Goal: Find specific page/section: Find specific page/section

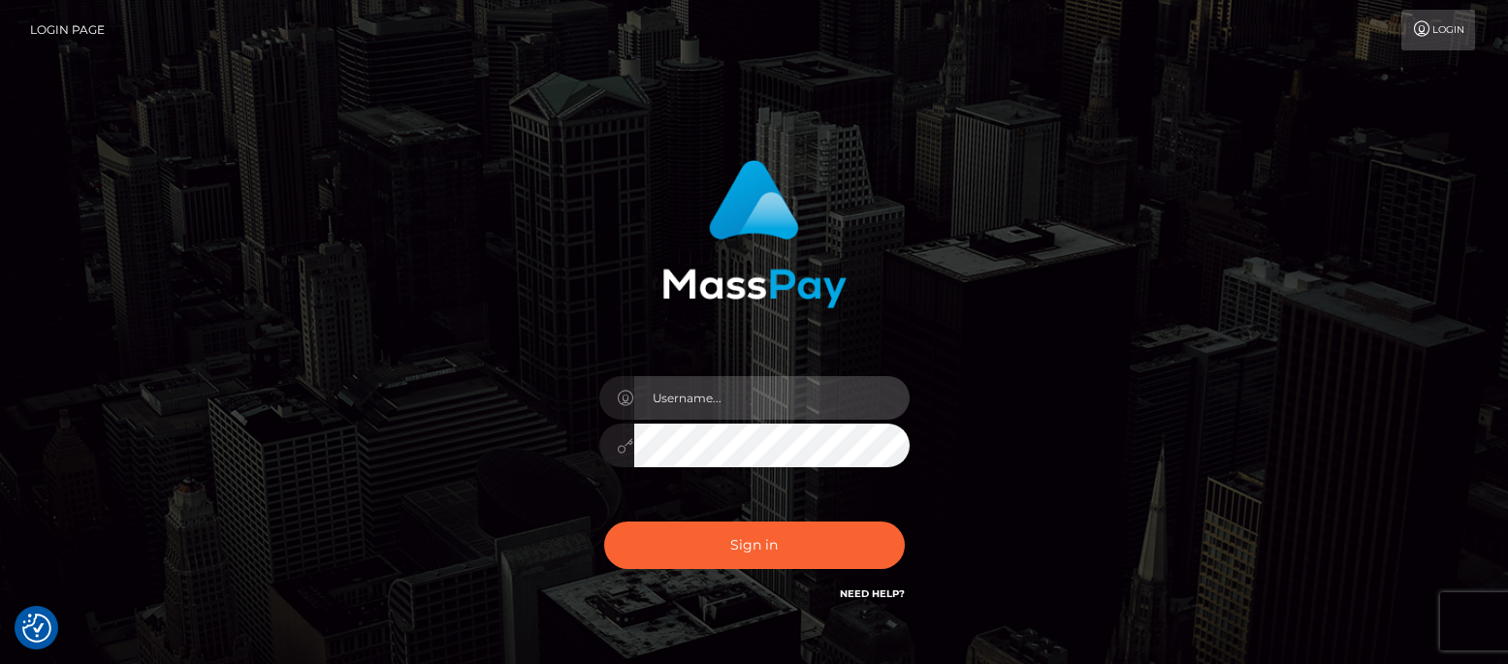
click at [671, 405] on input "text" at bounding box center [771, 398] width 275 height 44
type input "df.es"
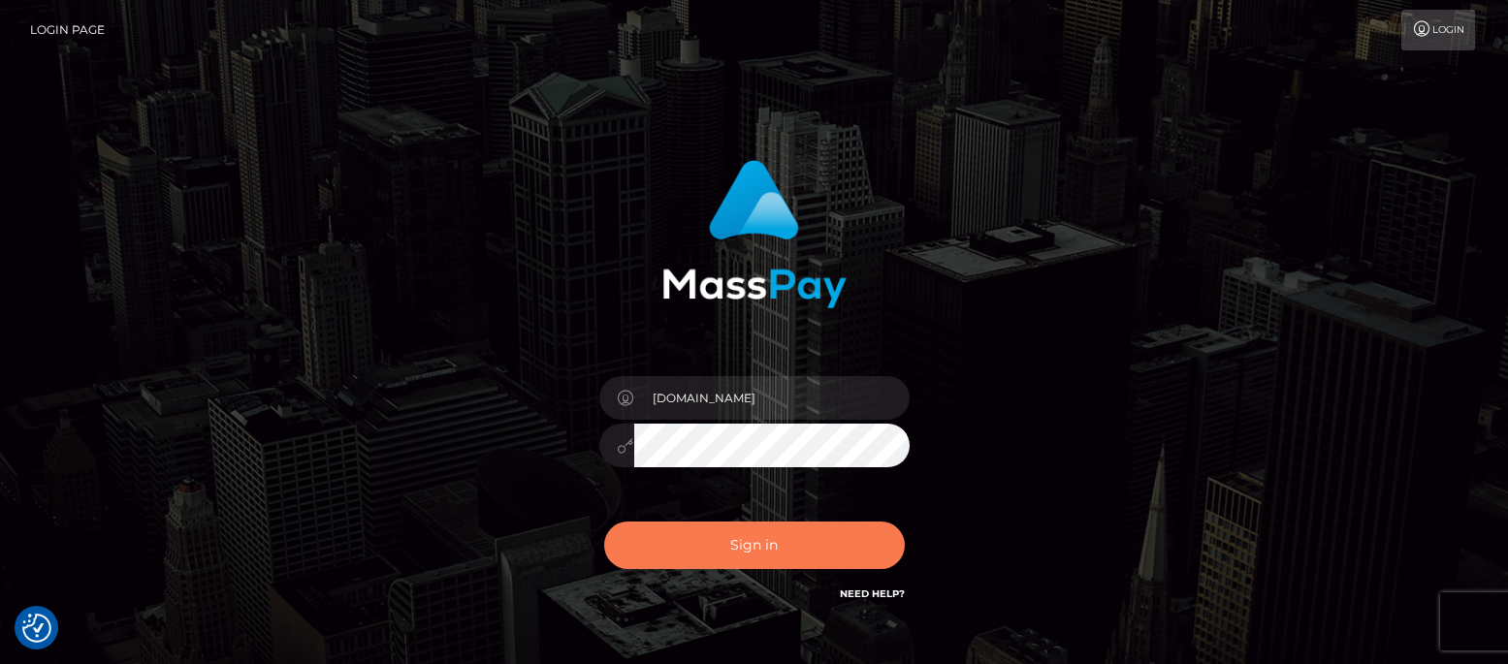
click at [742, 558] on button "Sign in" at bounding box center [754, 546] width 301 height 48
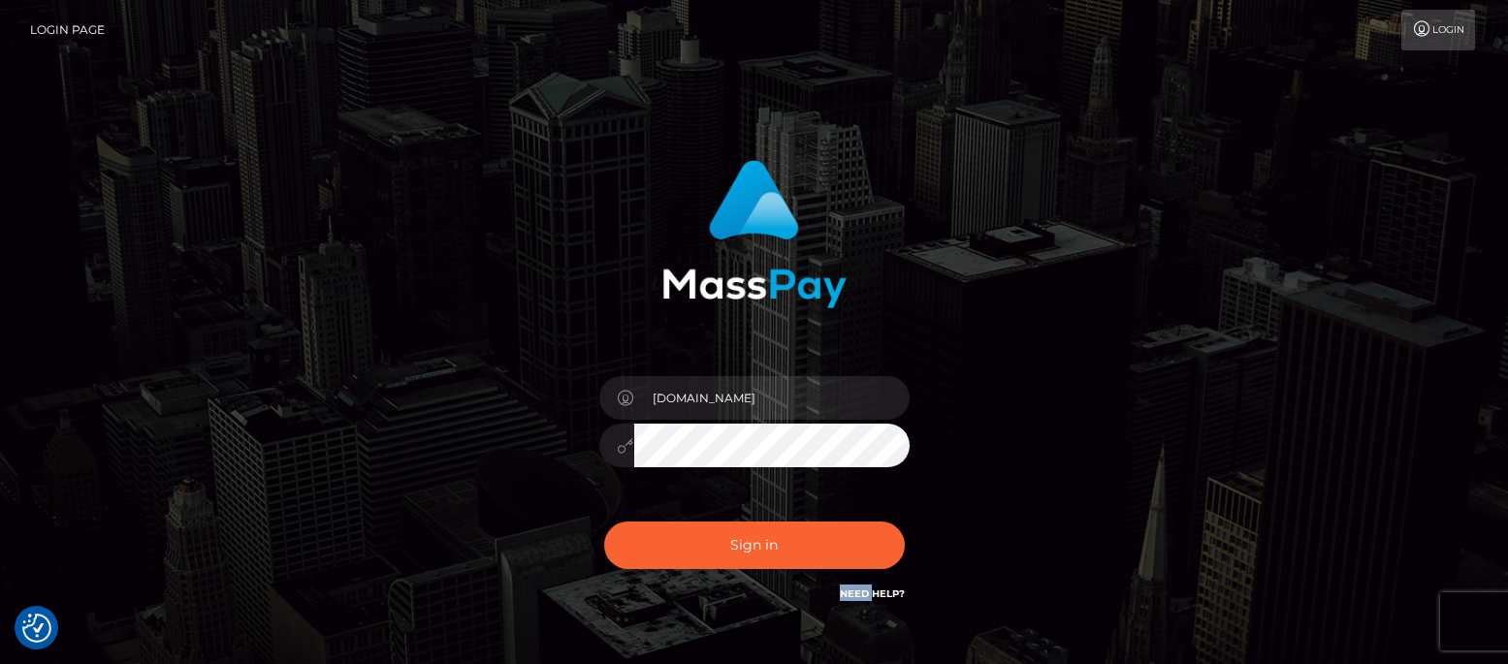
click at [742, 558] on div "Sign in Need Help?" at bounding box center [755, 553] width 340 height 86
drag, startPoint x: 886, startPoint y: 475, endPoint x: 986, endPoint y: 411, distance: 118.7
click at [986, 411] on div "df.es Sign in" at bounding box center [754, 383] width 509 height 474
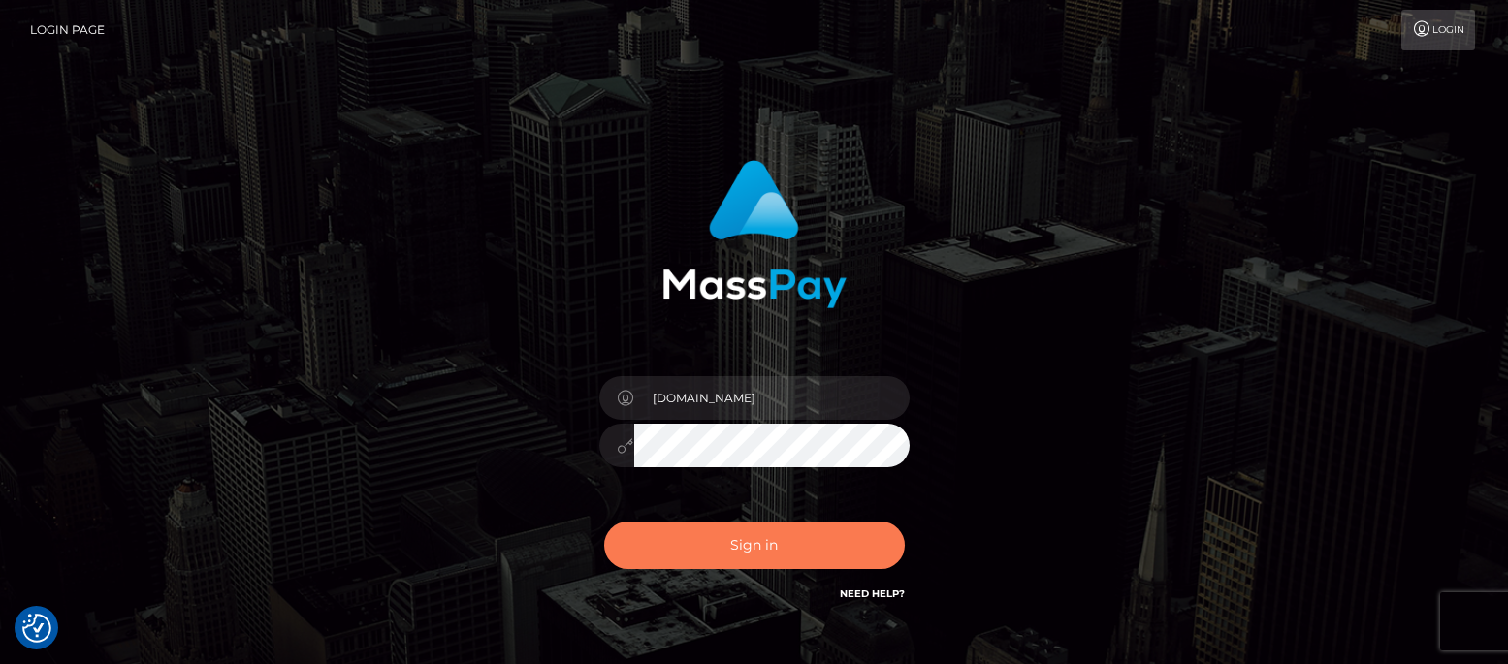
click at [754, 536] on button "Sign in" at bounding box center [754, 546] width 301 height 48
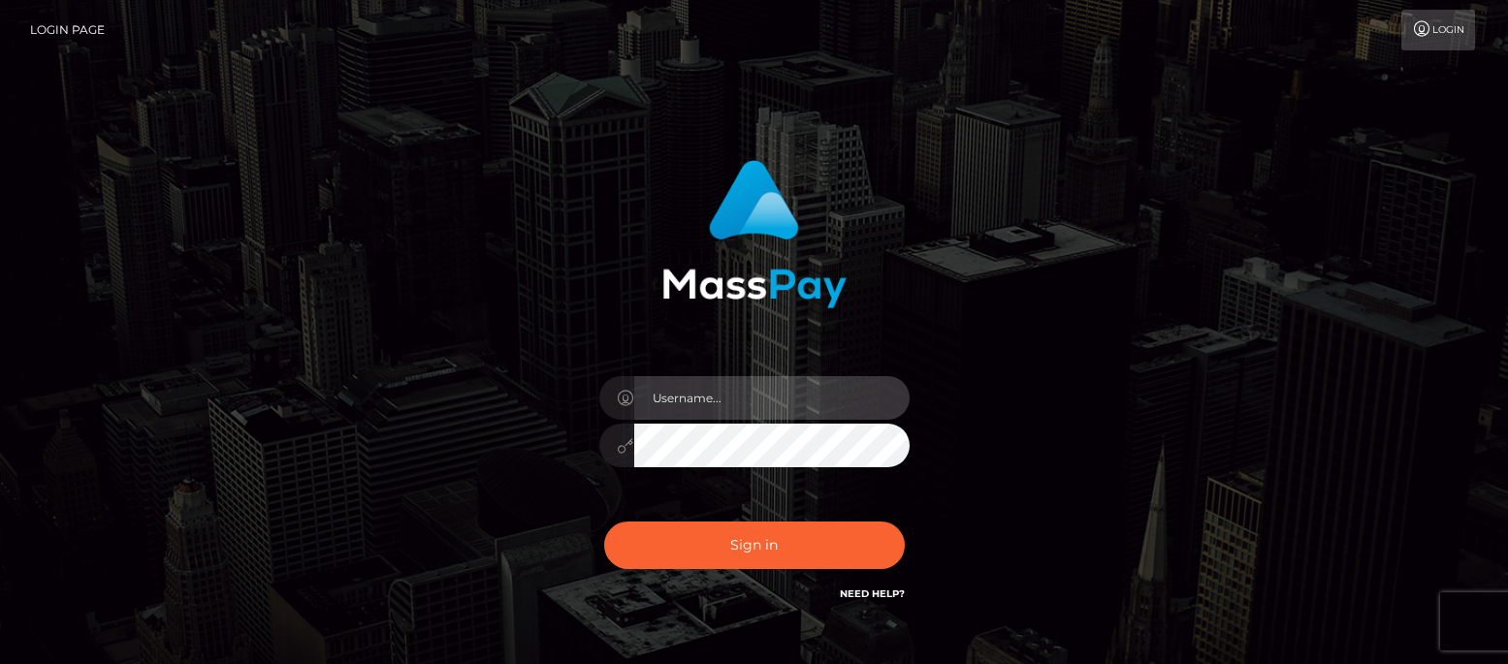
drag, startPoint x: 0, startPoint y: 0, endPoint x: 739, endPoint y: 387, distance: 834.4
click at [717, 397] on input "text" at bounding box center [771, 398] width 275 height 44
type input "df.es"
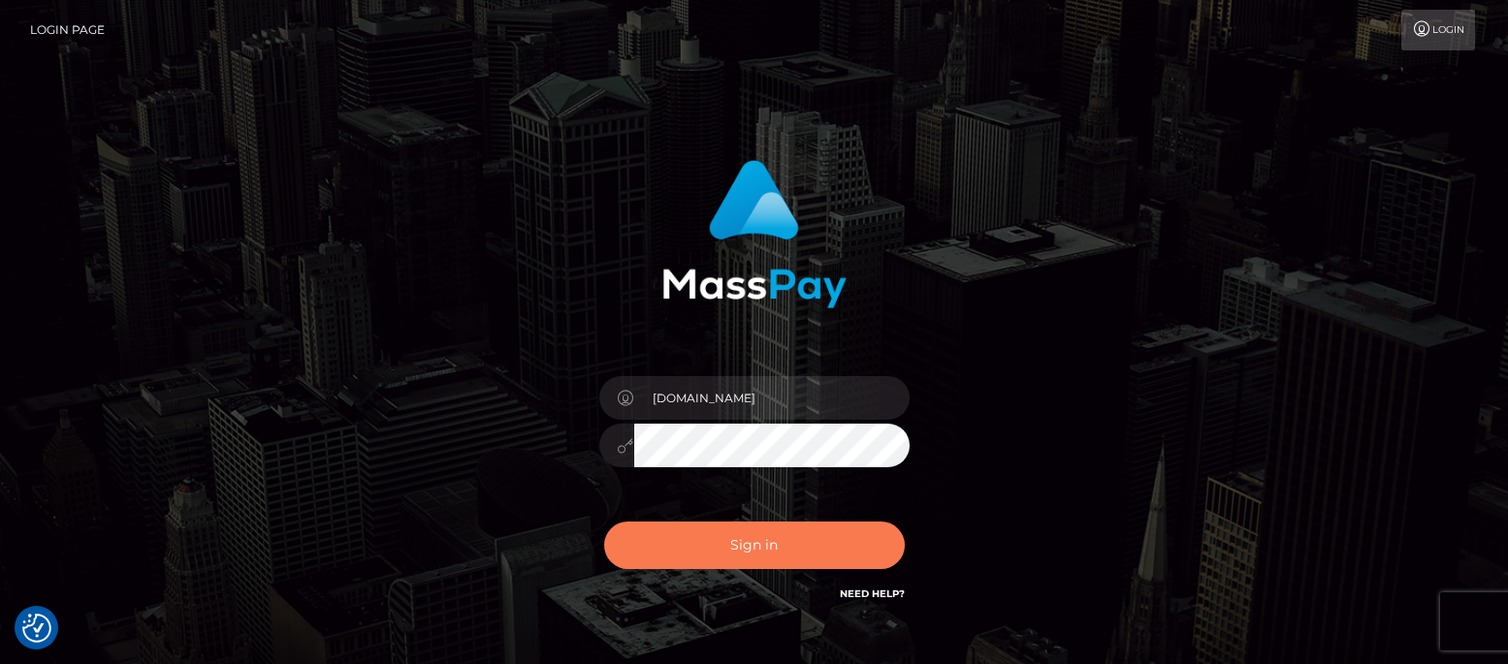
click at [752, 543] on button "Sign in" at bounding box center [754, 546] width 301 height 48
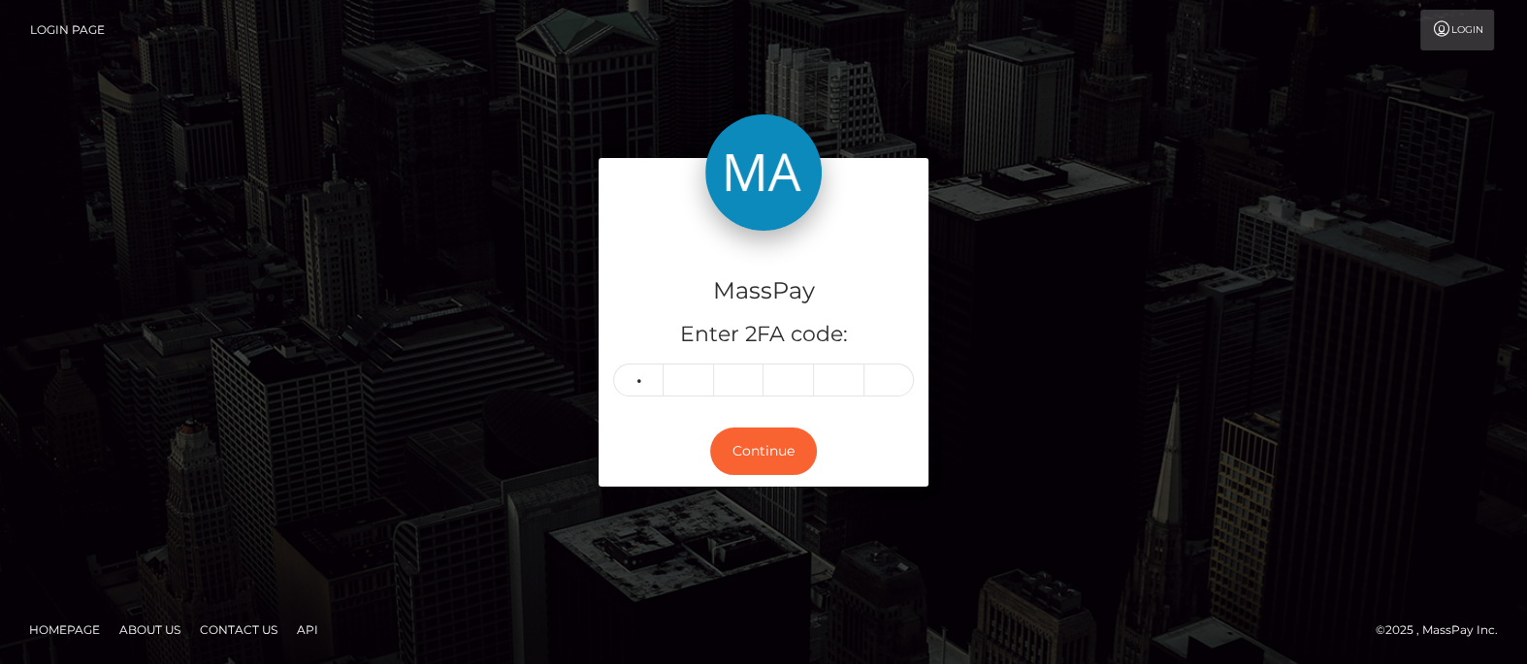
type input "2"
type input "7"
type input "5"
type input "2"
type input "8"
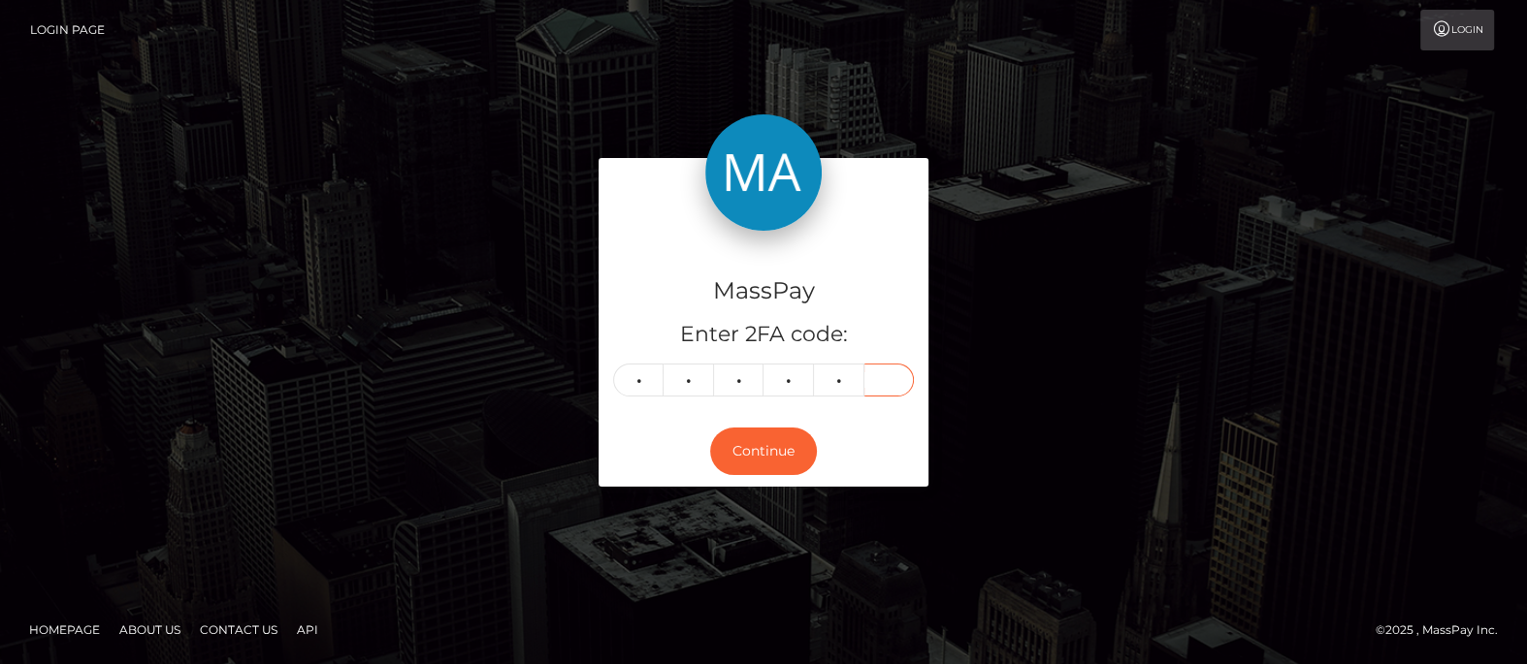
type input "2"
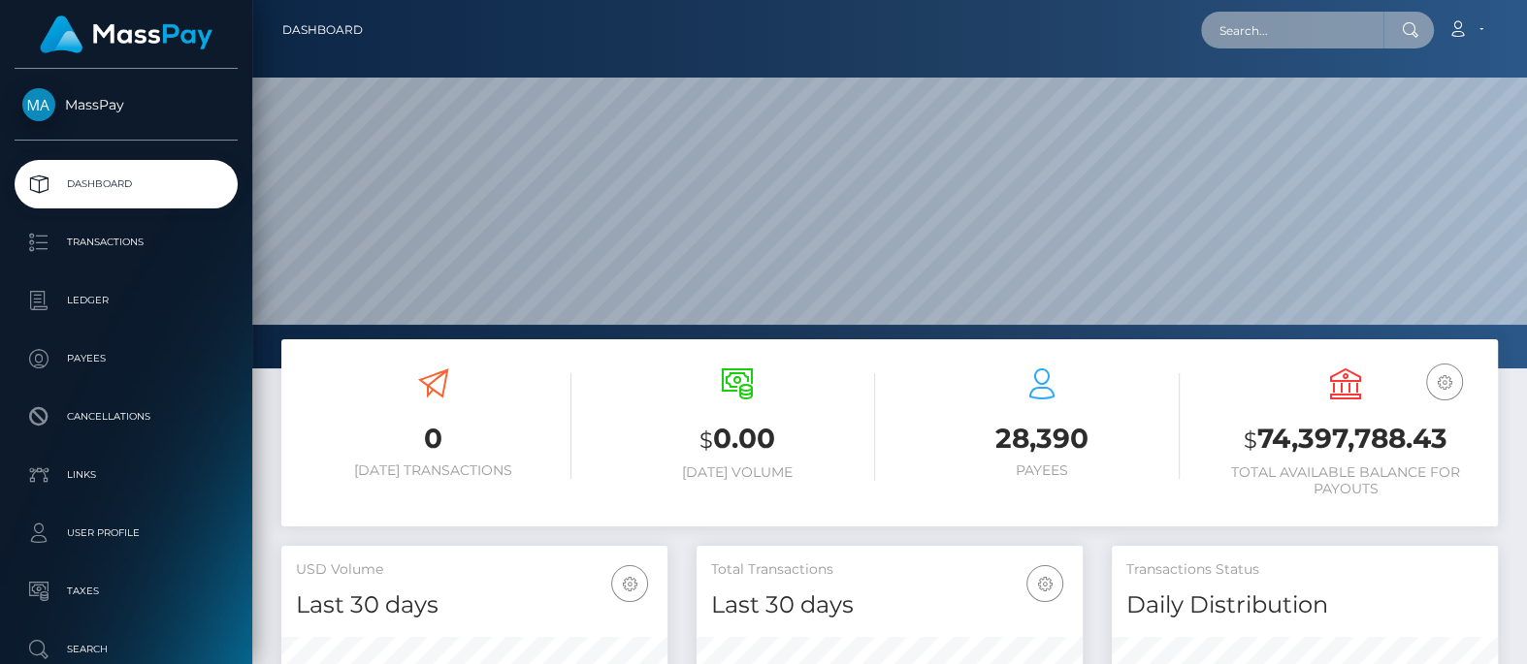
scroll to position [343, 385]
click at [1246, 25] on input "text" at bounding box center [1292, 30] width 182 height 37
paste input "[EMAIL_ADDRESS][DOMAIN_NAME]"
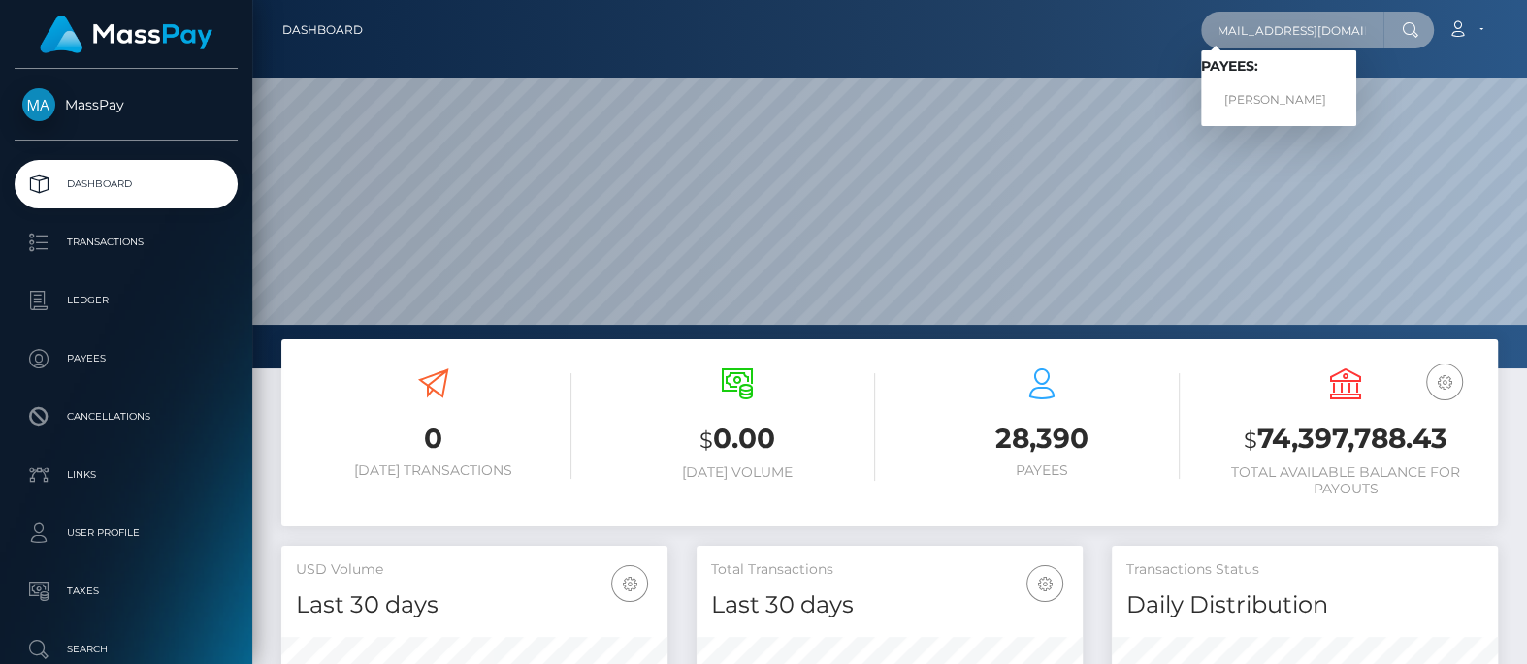
type input "[EMAIL_ADDRESS][DOMAIN_NAME]"
click at [1274, 99] on link "[PERSON_NAME]" at bounding box center [1278, 100] width 155 height 36
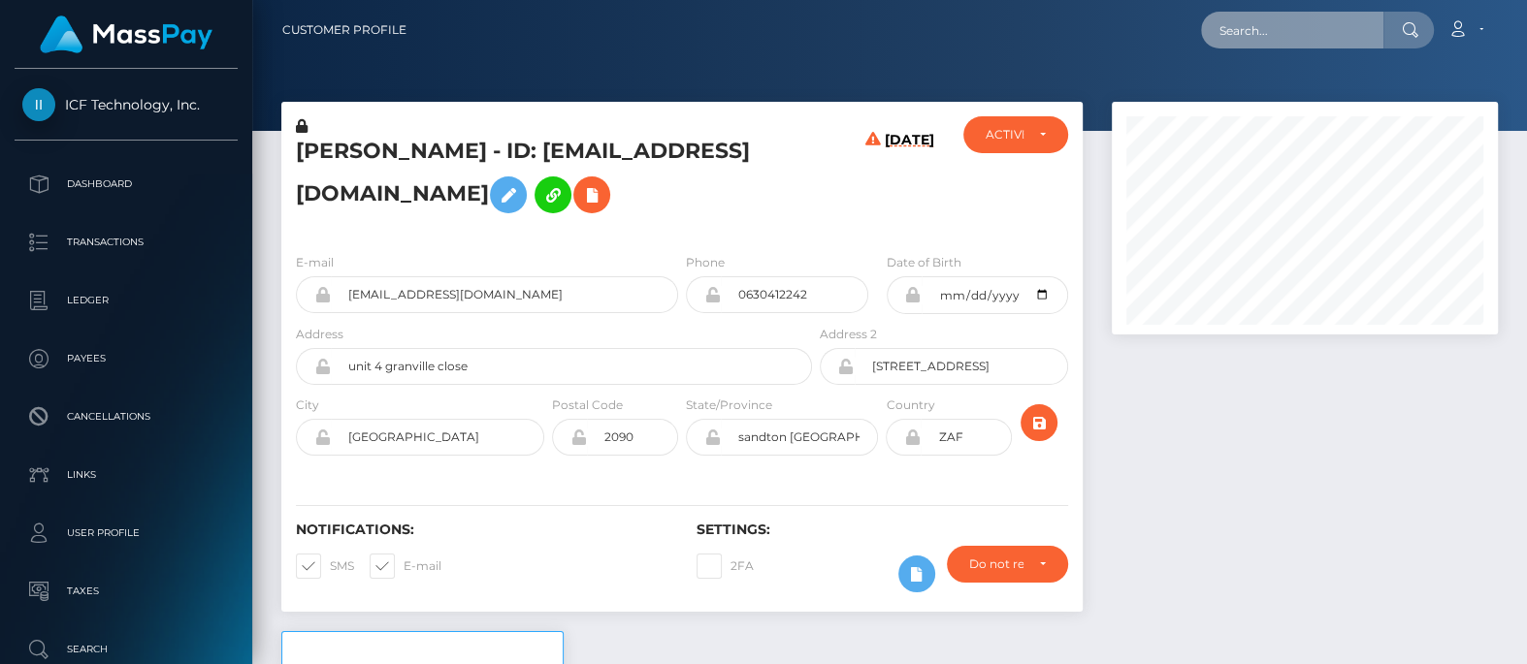
click at [1270, 18] on input "text" at bounding box center [1292, 30] width 182 height 37
paste input "kaito.yeen@gmail.com"
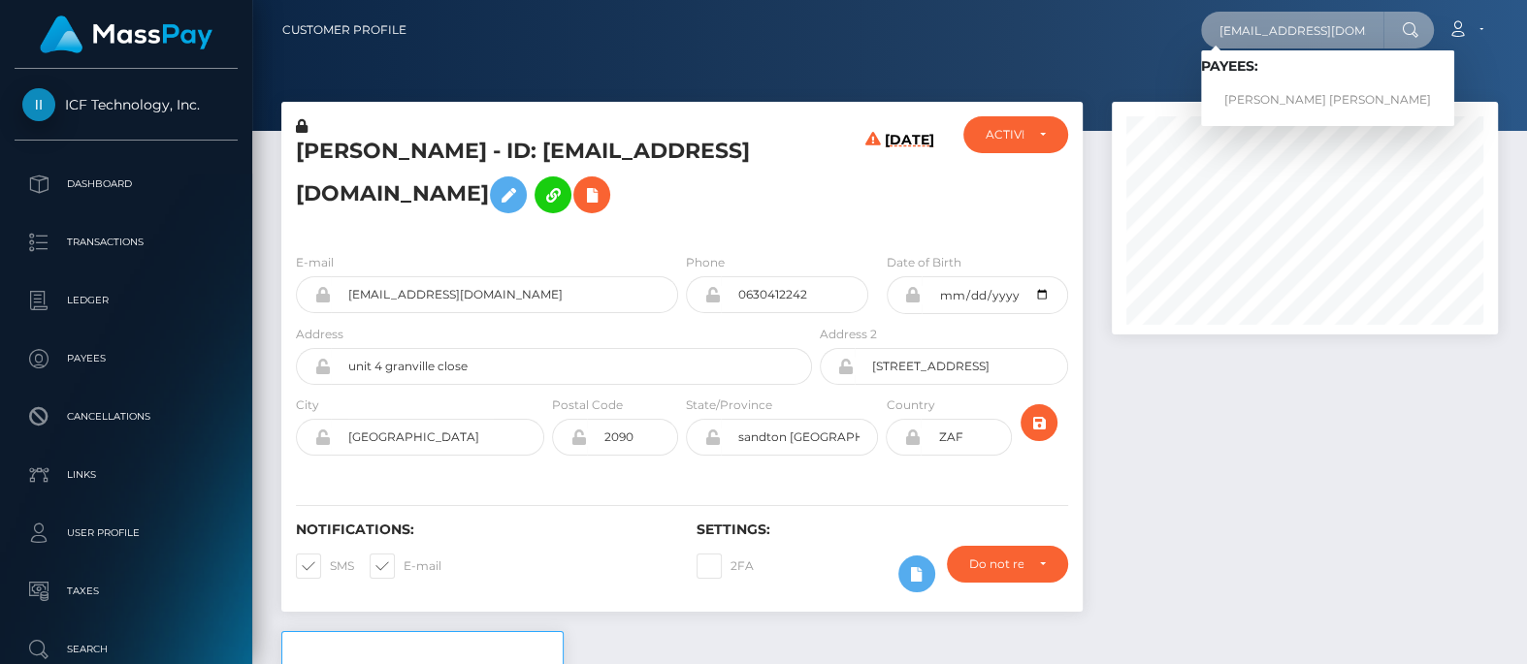
type input "kaito.yeen@gmail.com"
click at [1269, 103] on link "ILONA BELLE MATTOS" at bounding box center [1327, 100] width 253 height 36
